Goal: Check status: Check status

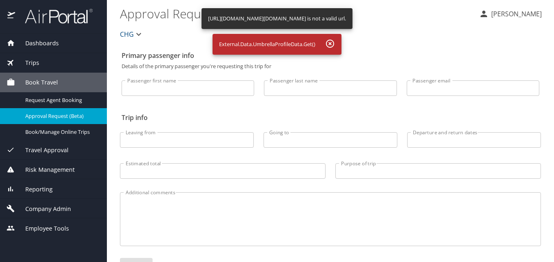
click at [53, 194] on div "Reporting" at bounding box center [53, 189] width 107 height 20
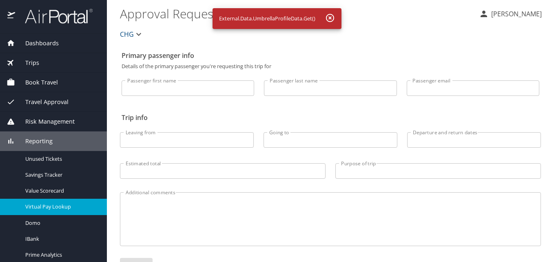
click at [58, 205] on span "Virtual Pay Lookup" at bounding box center [61, 207] width 72 height 8
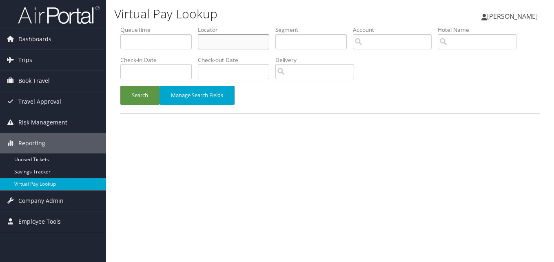
click at [226, 42] on input "text" at bounding box center [233, 41] width 71 height 15
paste input "EWQMAQ"
click at [215, 44] on input "EWQMAQ" at bounding box center [233, 41] width 71 height 15
type input "EWQMAQ"
click at [149, 93] on button "Search" at bounding box center [139, 95] width 39 height 19
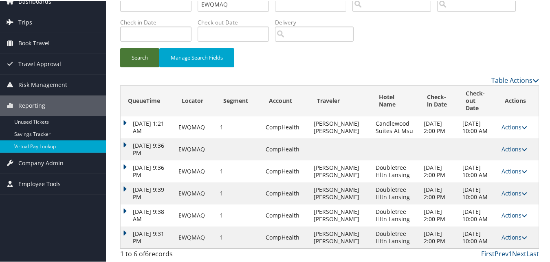
scroll to position [68, 0]
click at [513, 227] on td "Actions Resend Logs View Itinerary" at bounding box center [518, 236] width 41 height 22
click at [514, 234] on link "Actions" at bounding box center [515, 236] width 26 height 8
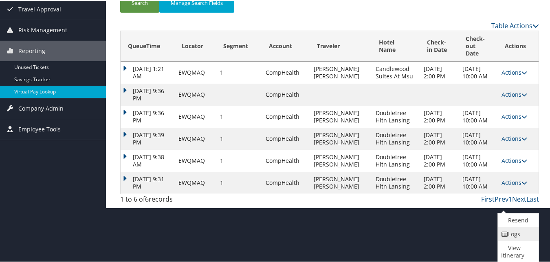
click at [510, 236] on link "Logs" at bounding box center [517, 233] width 39 height 14
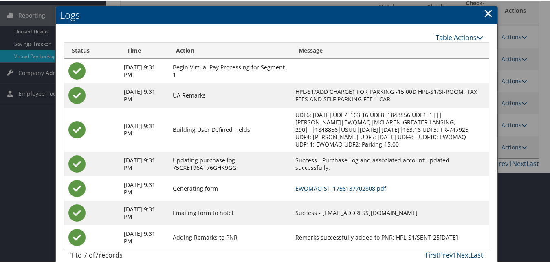
scroll to position [146, 0]
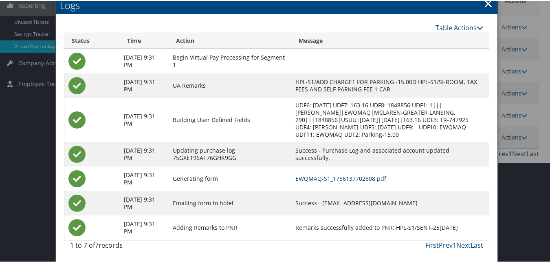
click at [350, 181] on link "EWQMAQ-S1_1756137702808.pdf" at bounding box center [341, 178] width 91 height 8
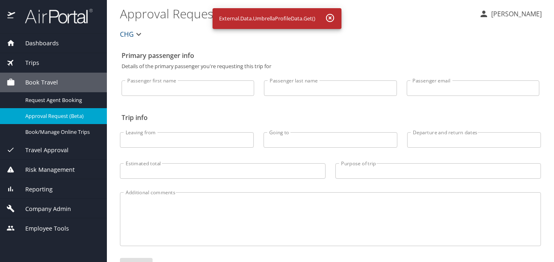
click at [47, 184] on div "Reporting" at bounding box center [53, 189] width 107 height 20
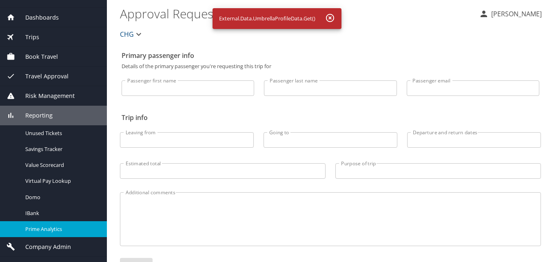
scroll to position [40, 0]
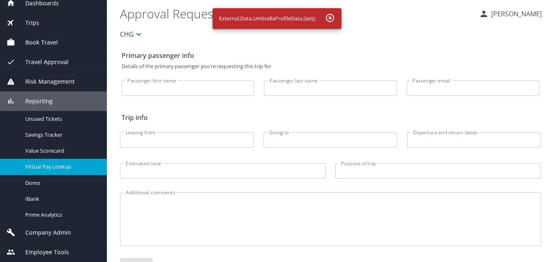
click at [61, 169] on span "Virtual Pay Lookup" at bounding box center [61, 167] width 72 height 8
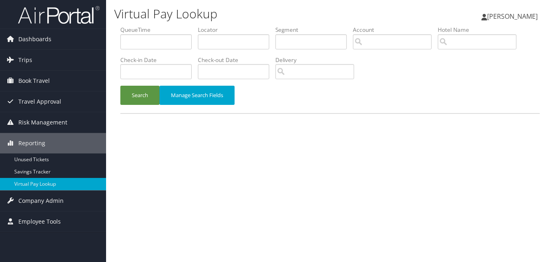
click at [205, 31] on label "Locator" at bounding box center [236, 30] width 77 height 8
click at [224, 36] on input "text" at bounding box center [233, 41] width 71 height 15
paste input "DMGNPC"
type input "DMGNPC"
click at [143, 95] on button "Search" at bounding box center [139, 95] width 39 height 19
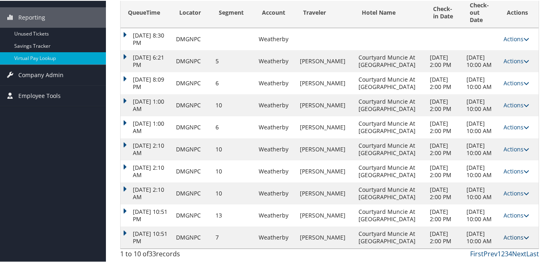
click at [508, 233] on link "Actions" at bounding box center [517, 236] width 26 height 8
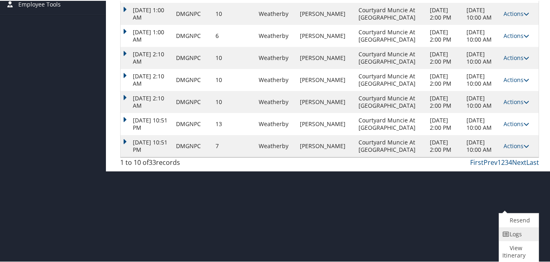
click at [508, 233] on icon at bounding box center [506, 233] width 7 height 6
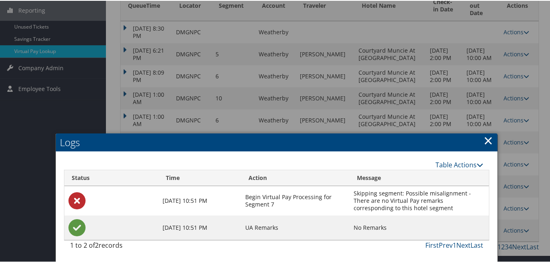
click at [488, 131] on link "×" at bounding box center [488, 139] width 9 height 16
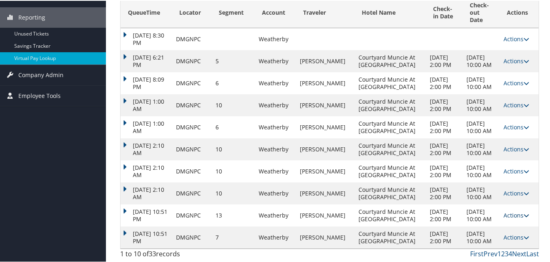
click at [504, 210] on link "Actions" at bounding box center [517, 214] width 26 height 8
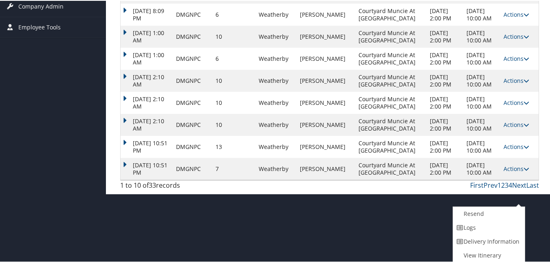
click at [492, 222] on link "Logs" at bounding box center [488, 227] width 70 height 14
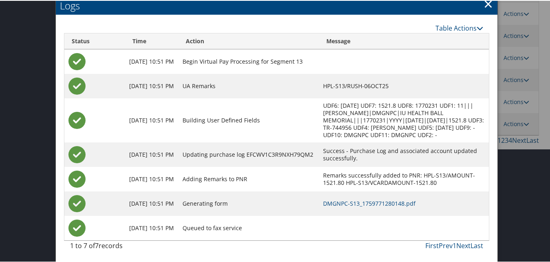
scroll to position [240, 0]
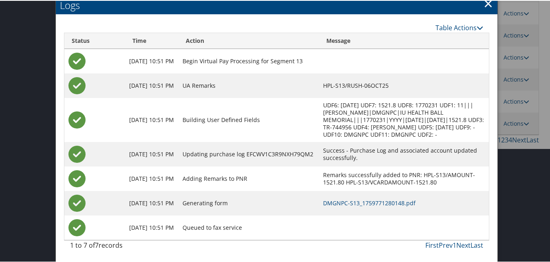
click at [351, 197] on td "DMGNPC-S13_1759771280148.pdf" at bounding box center [404, 202] width 170 height 24
click at [351, 202] on link "DMGNPC-S13_1759771280148.pdf" at bounding box center [369, 202] width 93 height 8
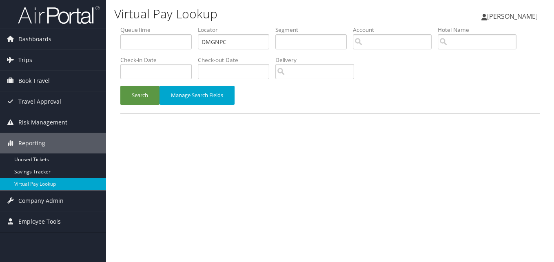
click at [142, 105] on div "Search Manage Search Fields" at bounding box center [329, 99] width 431 height 27
click at [164, 83] on li "Check-in Date" at bounding box center [158, 71] width 77 height 30
click at [141, 95] on button "Search" at bounding box center [139, 95] width 39 height 19
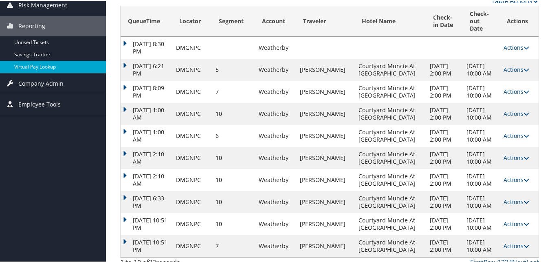
scroll to position [122, 0]
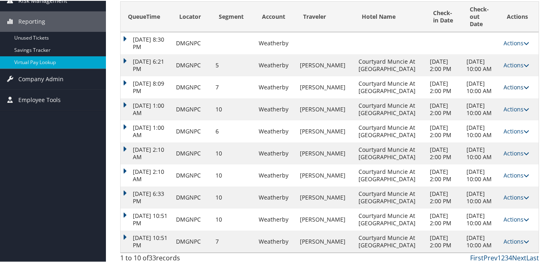
click at [524, 89] on icon at bounding box center [527, 87] width 6 height 6
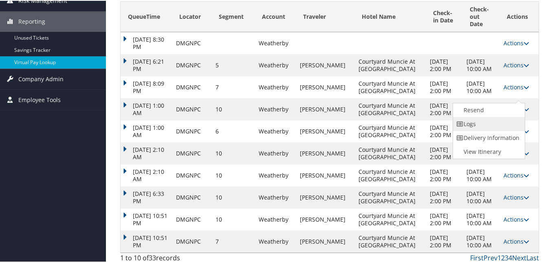
click at [502, 123] on link "Logs" at bounding box center [488, 123] width 70 height 14
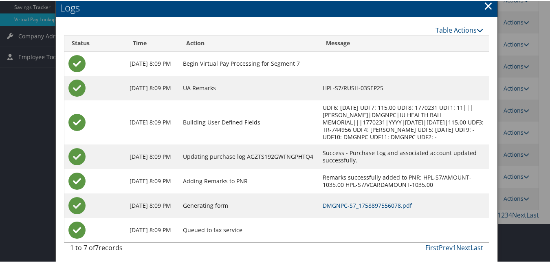
scroll to position [192, 0]
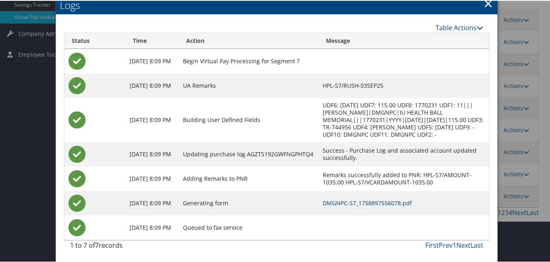
click at [345, 198] on link "DMGNPC-S7_1758897556078.pdf" at bounding box center [367, 202] width 89 height 8
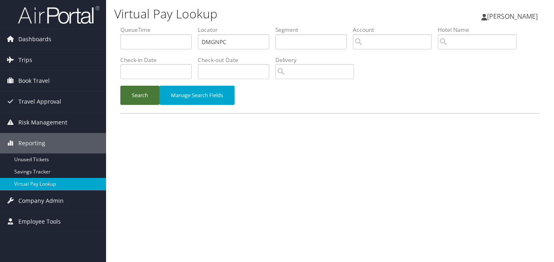
click at [152, 96] on button "Search" at bounding box center [139, 95] width 39 height 19
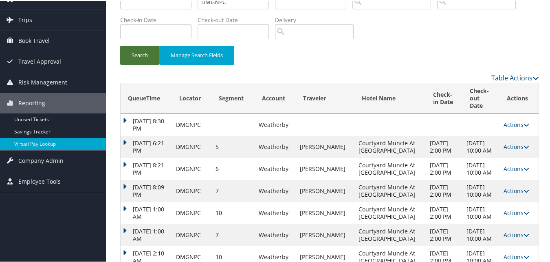
scroll to position [82, 0]
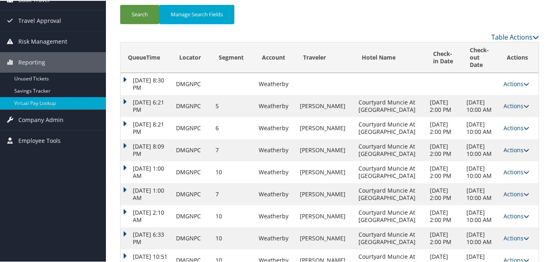
click at [510, 153] on link "Actions" at bounding box center [517, 149] width 26 height 8
click at [490, 193] on link "Logs" at bounding box center [488, 193] width 70 height 14
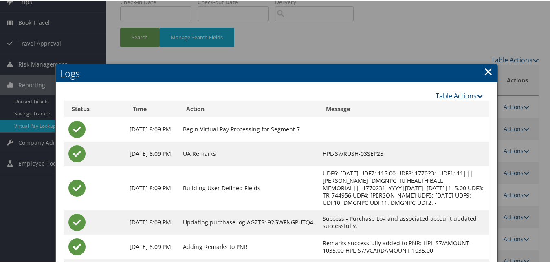
scroll to position [0, 0]
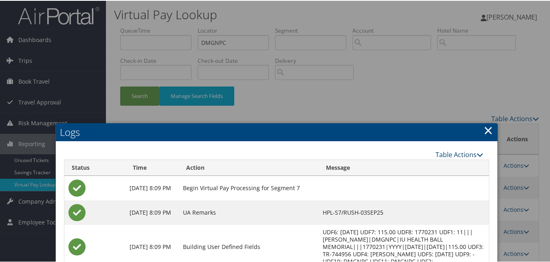
click at [484, 128] on link "×" at bounding box center [488, 129] width 9 height 16
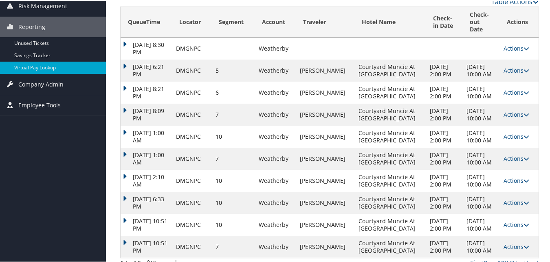
scroll to position [163, 0]
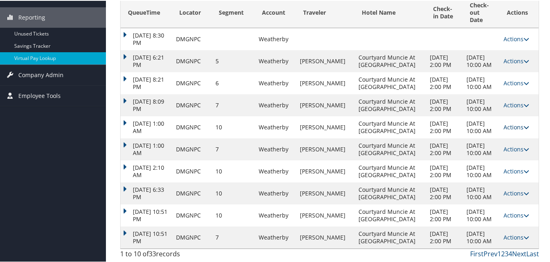
click at [513, 122] on link "Actions" at bounding box center [517, 126] width 26 height 8
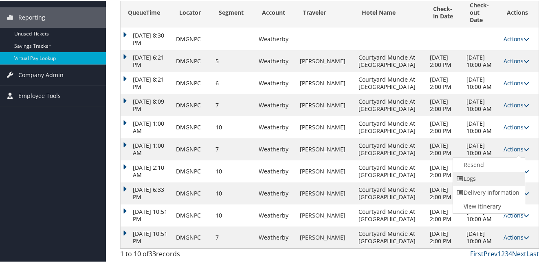
click at [506, 171] on link "Logs" at bounding box center [488, 178] width 70 height 14
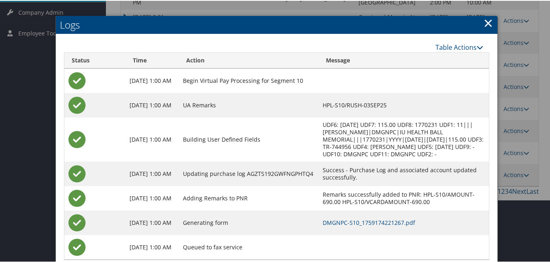
scroll to position [208, 0]
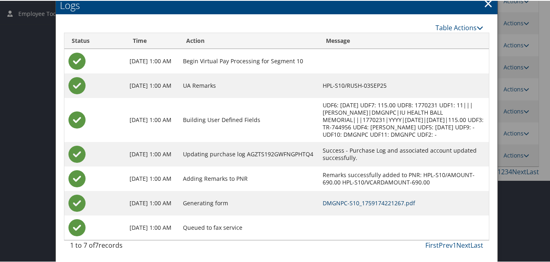
click at [377, 200] on link "DMGNPC-S10_1759174221267.pdf" at bounding box center [369, 202] width 93 height 8
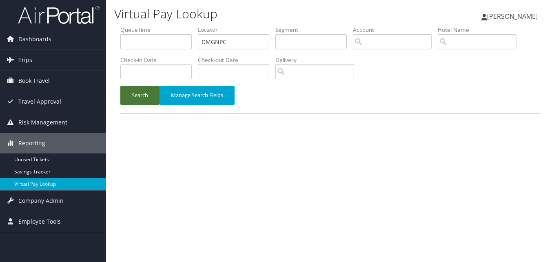
click at [145, 100] on button "Search" at bounding box center [139, 95] width 39 height 19
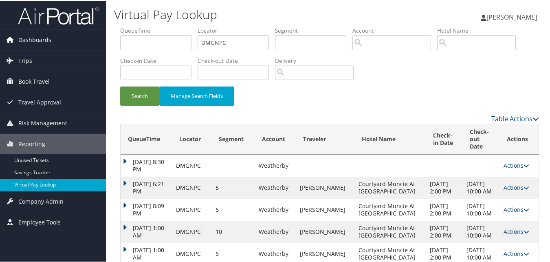
click at [21, 40] on span "Dashboards" at bounding box center [34, 39] width 33 height 20
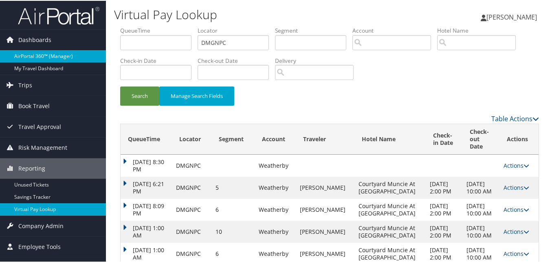
click at [19, 53] on link "AirPortal 360™ (Manager)" at bounding box center [53, 55] width 106 height 12
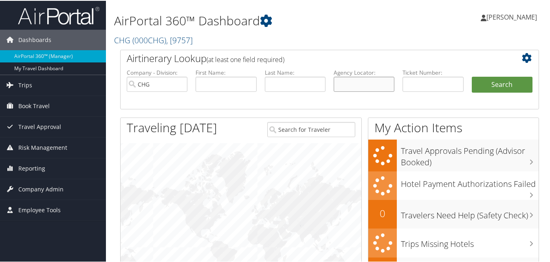
click at [357, 81] on input "text" at bounding box center [364, 83] width 61 height 15
paste input "DMGNPC"
type input "DMGNPC"
click at [501, 81] on button "Search" at bounding box center [502, 84] width 61 height 16
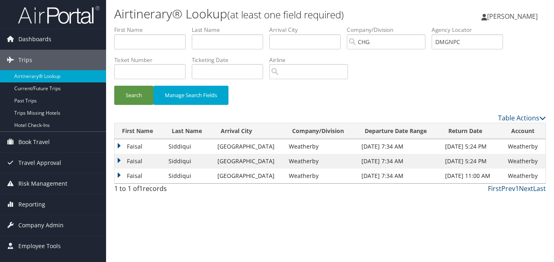
click at [130, 146] on td "Faisal" at bounding box center [140, 146] width 50 height 15
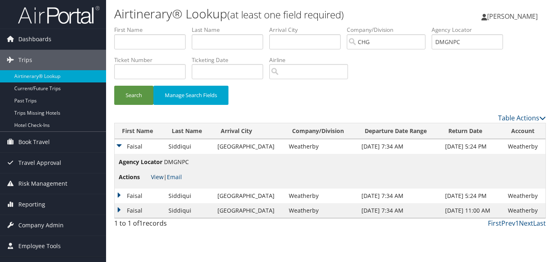
click at [161, 176] on link "View" at bounding box center [157, 177] width 13 height 8
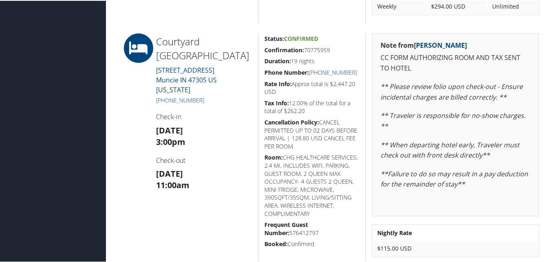
scroll to position [652, 0]
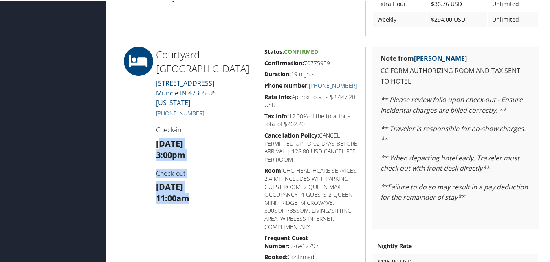
drag, startPoint x: 200, startPoint y: 194, endPoint x: 158, endPoint y: 134, distance: 73.2
click at [158, 134] on div "Courtyard Muncie Marriott 601 SOUTH HIGH STREET Muncie IN 47305 US Delaware +1 …" at bounding box center [204, 162] width 108 height 232
drag, startPoint x: 158, startPoint y: 134, endPoint x: 157, endPoint y: 204, distance: 70.1
click at [157, 204] on div "Courtyard Muncie Marriott 601 SOUTH HIGH STREET Muncie IN 47305 US Delaware +1 …" at bounding box center [204, 162] width 108 height 232
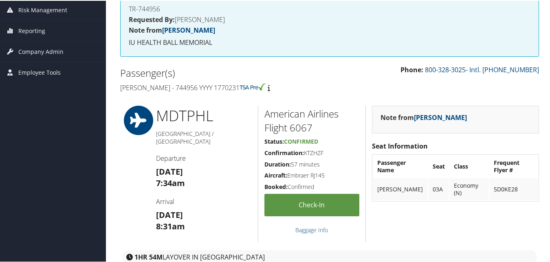
scroll to position [0, 0]
